Goal: Complete application form

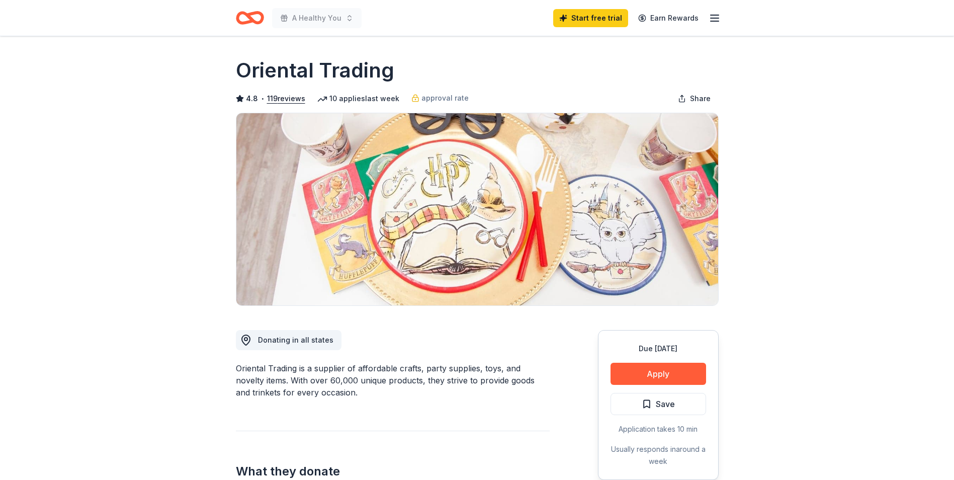
scroll to position [151, 0]
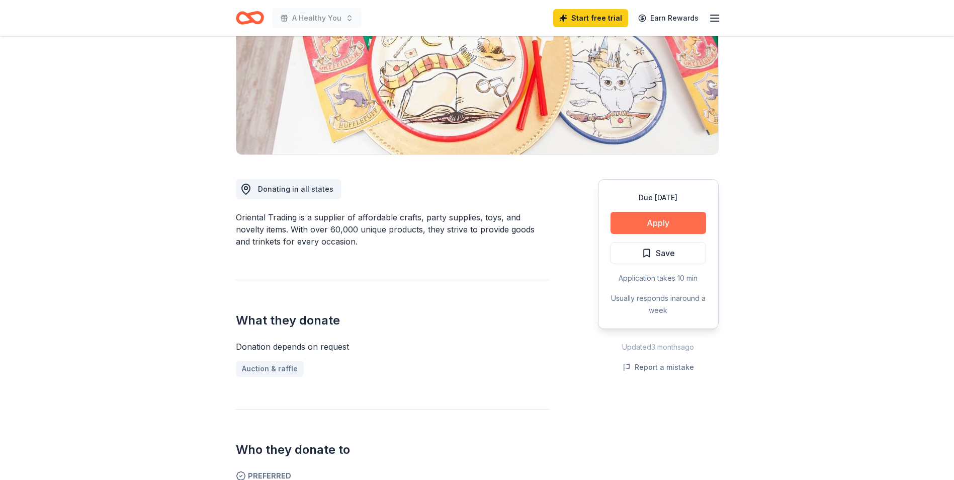
click at [664, 222] on button "Apply" at bounding box center [659, 223] width 96 height 22
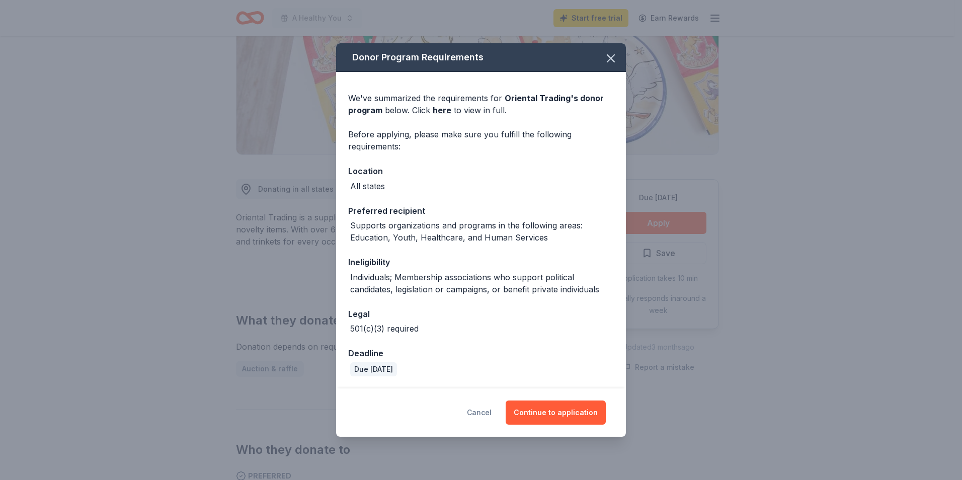
click at [481, 411] on button "Cancel" at bounding box center [479, 412] width 25 height 24
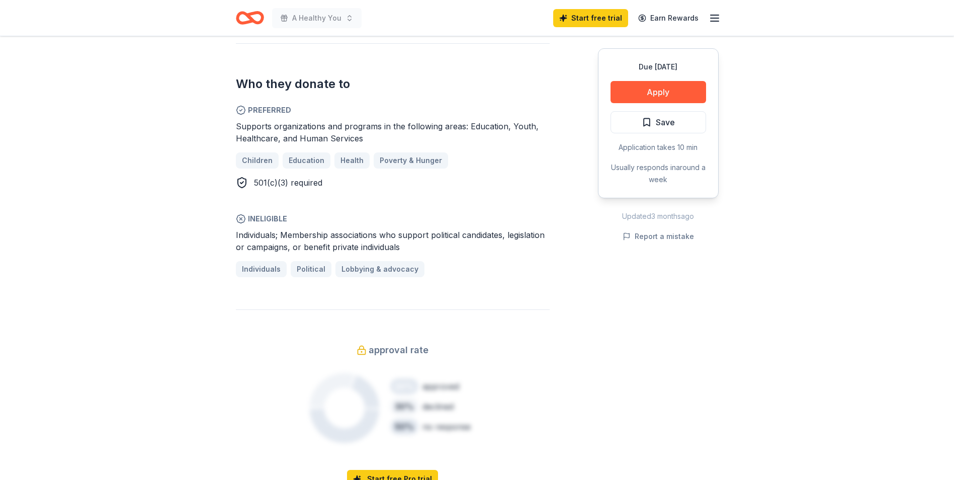
scroll to position [453, 0]
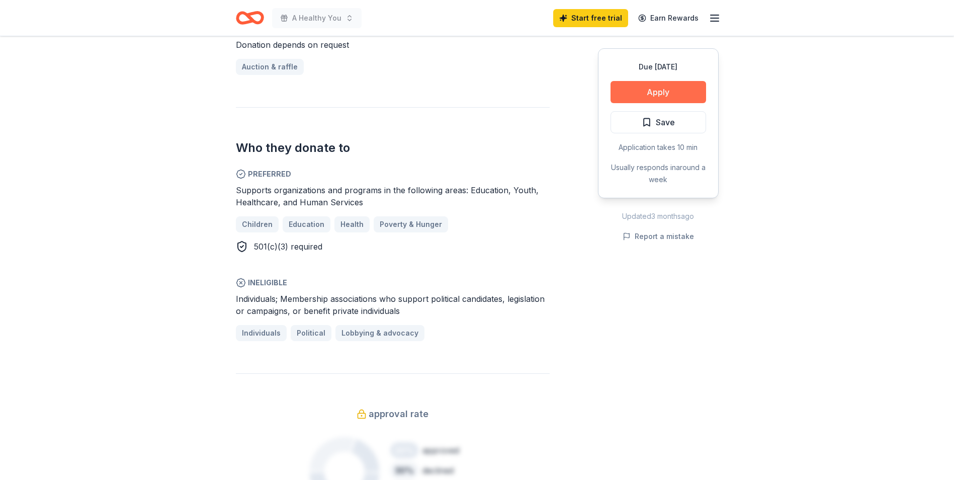
click at [672, 91] on button "Apply" at bounding box center [659, 92] width 96 height 22
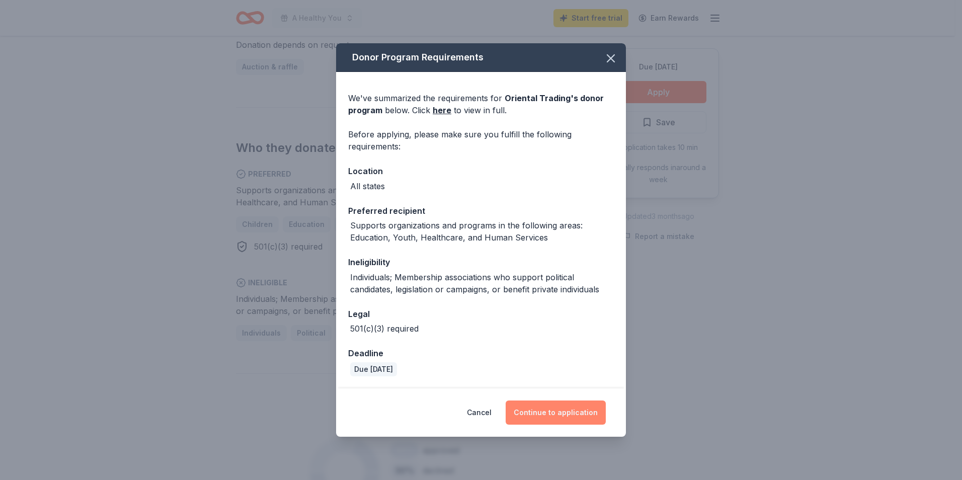
click at [578, 408] on button "Continue to application" at bounding box center [556, 412] width 100 height 24
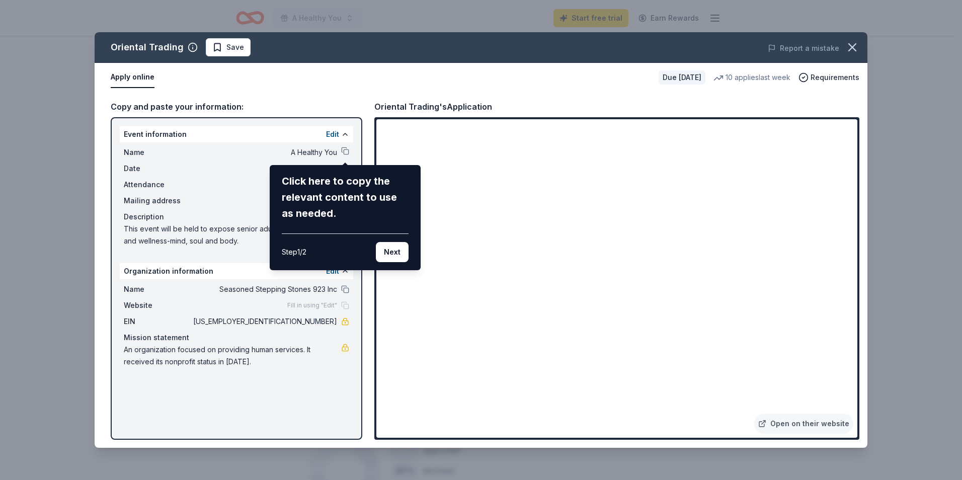
click at [323, 184] on div "Click here to copy the relevant content to use as needed." at bounding box center [345, 197] width 127 height 48
click at [321, 191] on div "Click here to copy the relevant content to use as needed." at bounding box center [345, 197] width 127 height 48
click at [321, 190] on div "Click here to copy the relevant content to use as needed." at bounding box center [345, 197] width 127 height 48
click at [394, 252] on button "Next" at bounding box center [392, 252] width 33 height 20
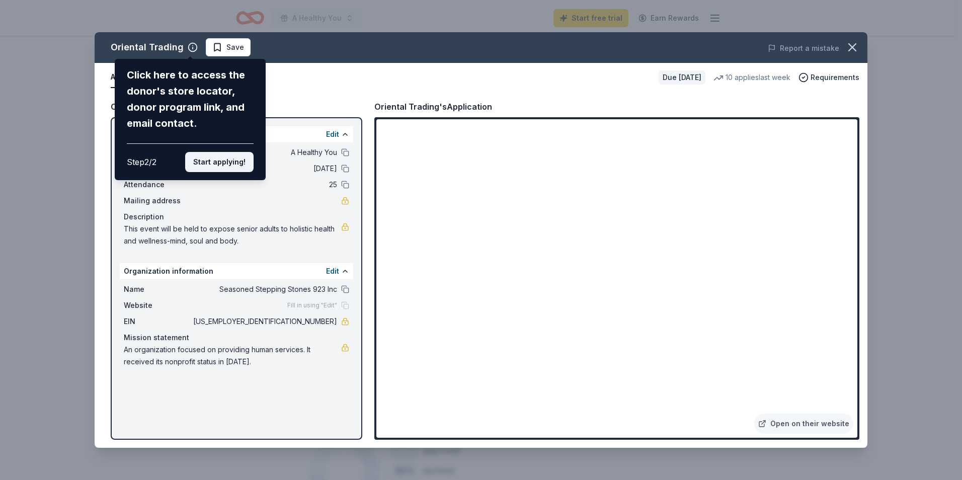
click at [205, 164] on button "Start applying!" at bounding box center [219, 162] width 68 height 20
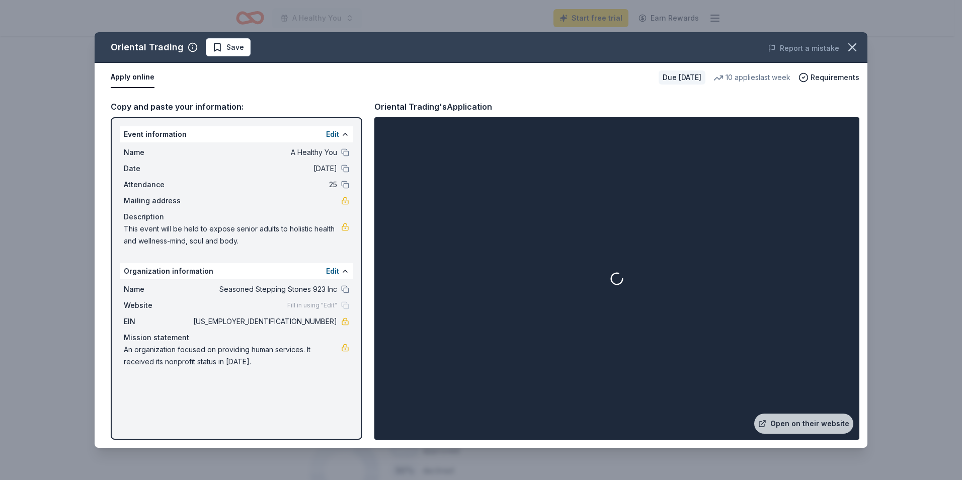
click at [850, 162] on div at bounding box center [616, 278] width 481 height 318
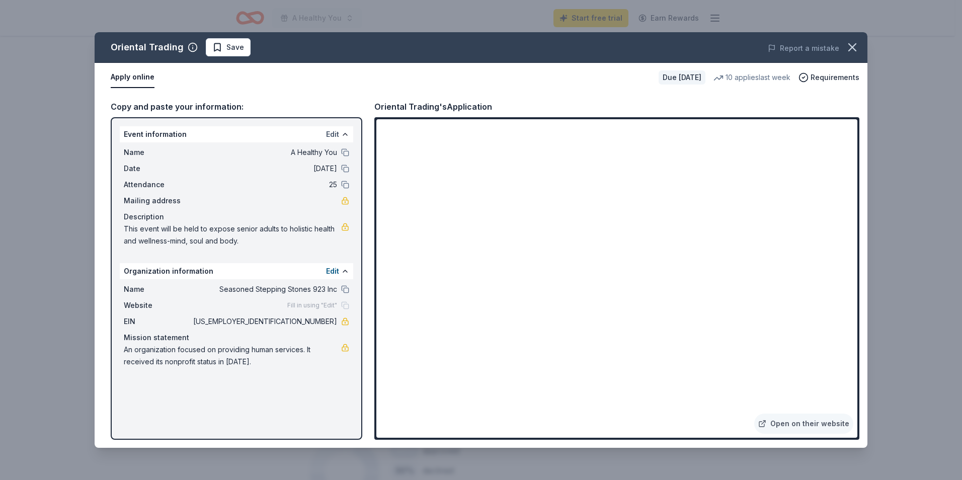
click at [335, 136] on button "Edit" at bounding box center [332, 134] width 13 height 12
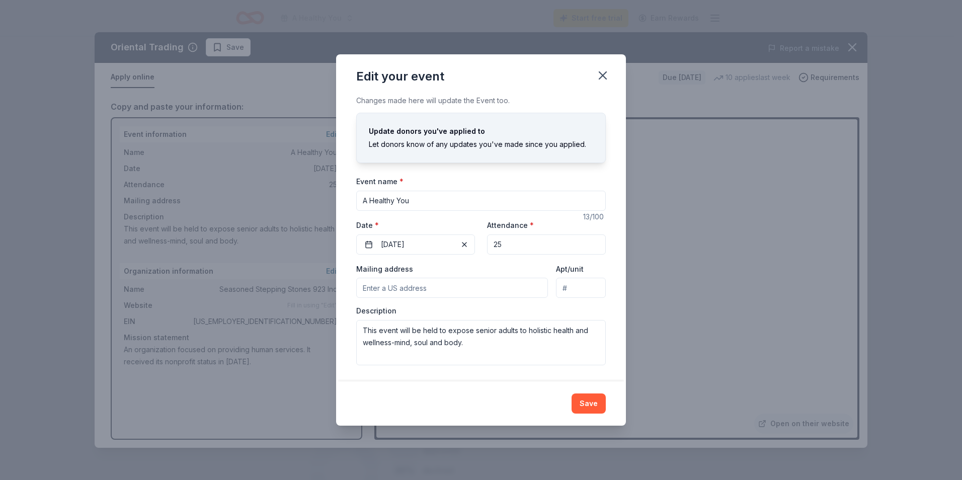
click at [384, 293] on input "Mailing address" at bounding box center [452, 288] width 192 height 20
type input "[STREET_ADDRESS][PERSON_NAME]"
click at [583, 400] on button "Save" at bounding box center [588, 403] width 34 height 20
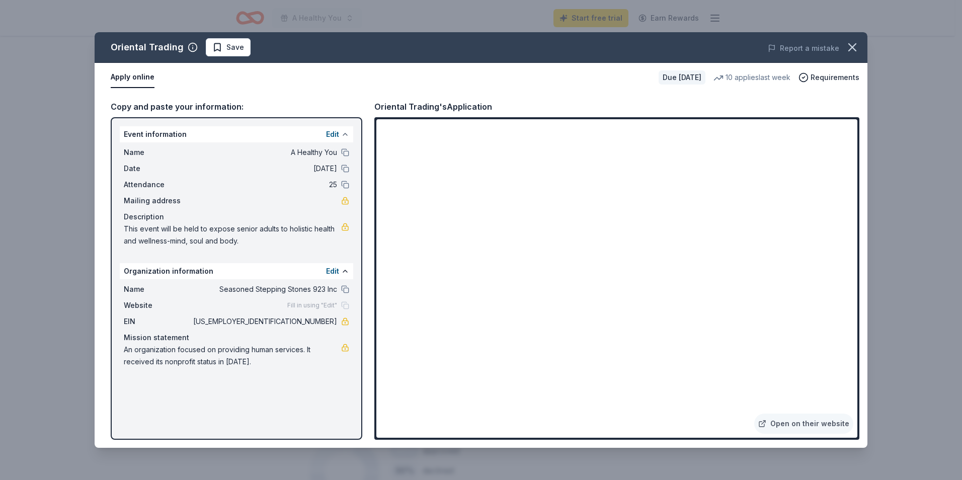
click at [343, 133] on button at bounding box center [345, 134] width 8 height 8
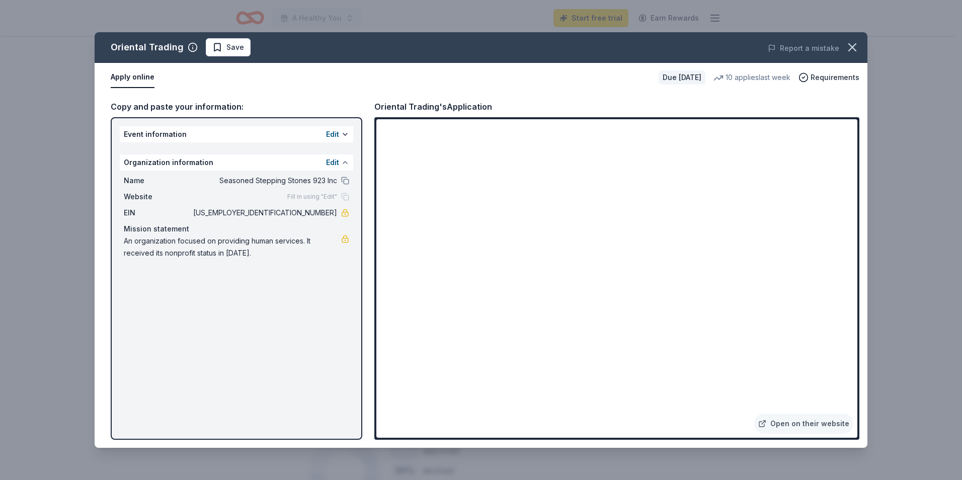
click at [342, 162] on button at bounding box center [345, 162] width 8 height 8
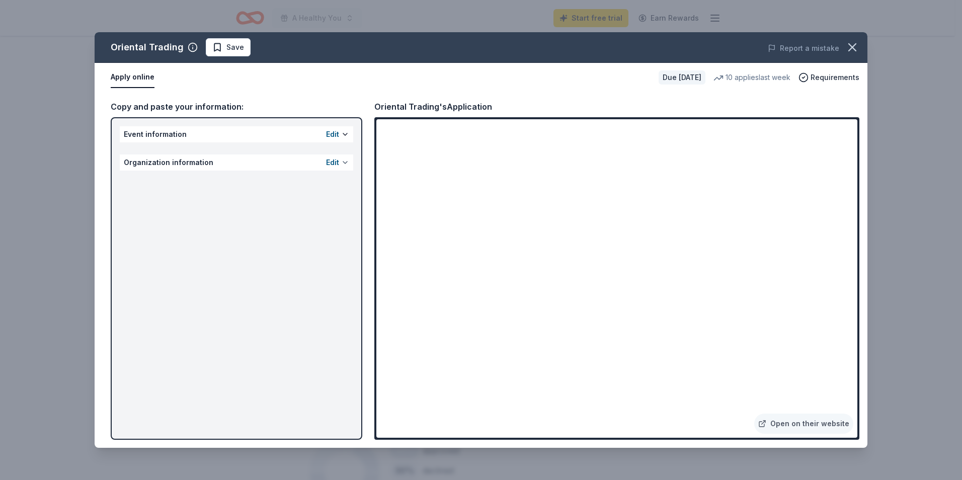
click at [346, 162] on button at bounding box center [345, 162] width 8 height 8
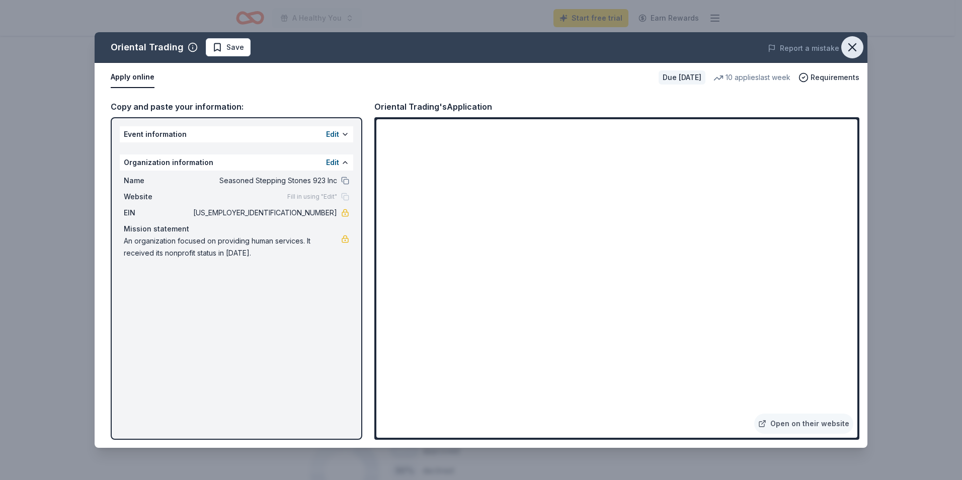
click at [855, 48] on icon "button" at bounding box center [852, 47] width 14 height 14
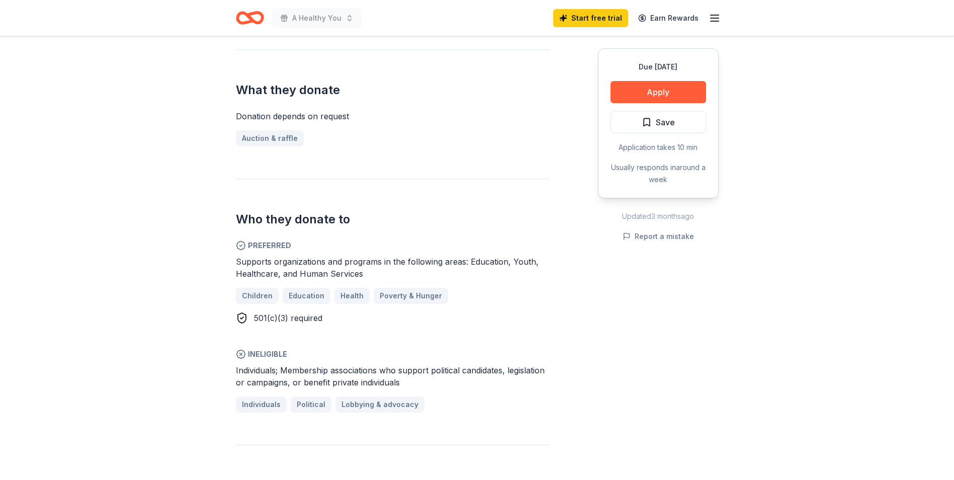
scroll to position [302, 0]
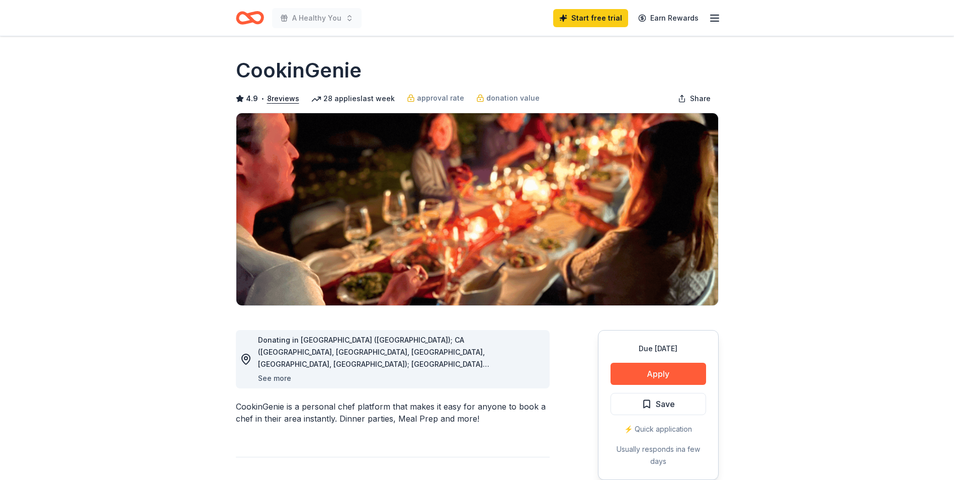
click at [272, 378] on button "See more" at bounding box center [274, 378] width 33 height 12
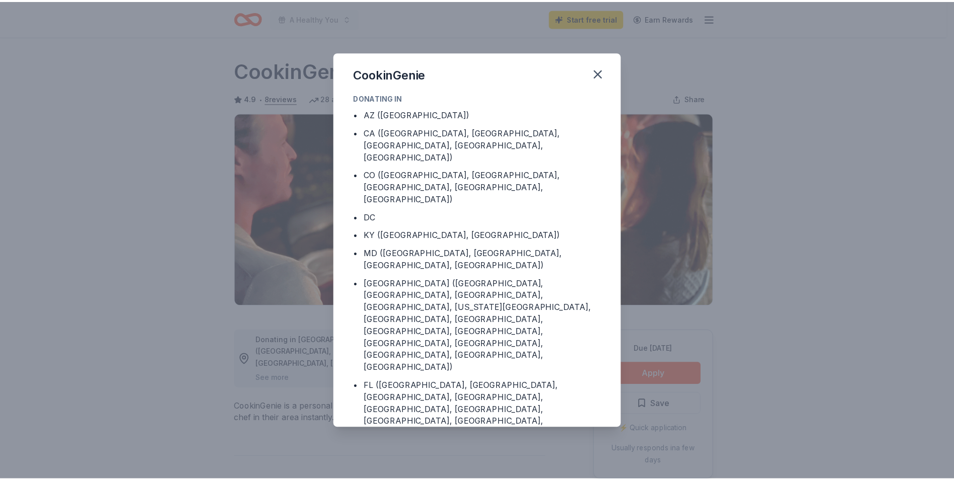
scroll to position [38, 0]
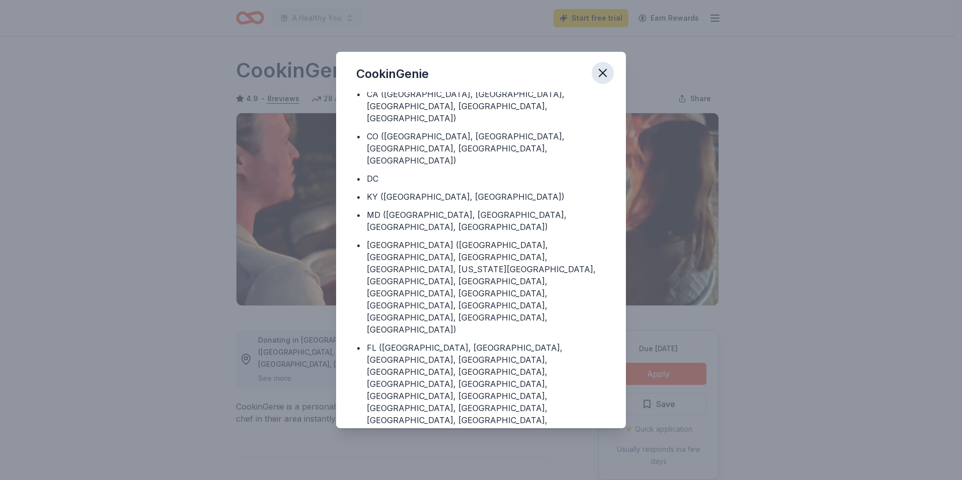
drag, startPoint x: 603, startPoint y: 72, endPoint x: 586, endPoint y: 69, distance: 16.8
click at [603, 72] on icon "button" at bounding box center [603, 73] width 14 height 14
